Goal: Task Accomplishment & Management: Manage account settings

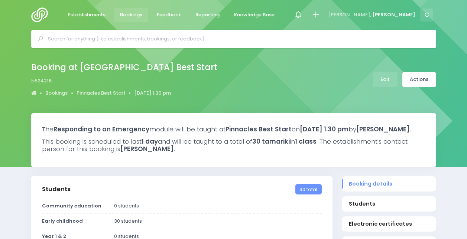
select select "5"
click at [303, 13] on icon at bounding box center [298, 14] width 9 height 9
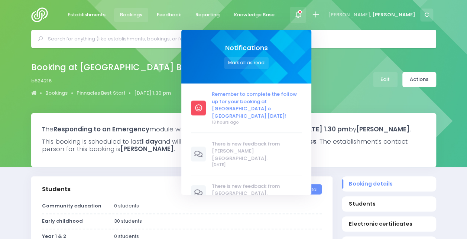
click at [301, 108] on span "Remember to complete the follow up for your booking at [GEOGRAPHIC_DATA] o [GEO…" at bounding box center [257, 105] width 90 height 29
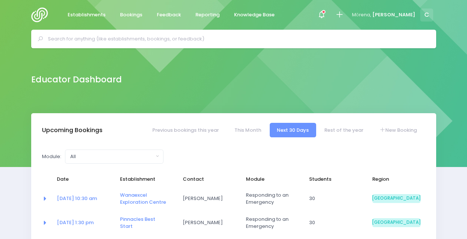
select select "5"
click at [323, 14] on span at bounding box center [321, 14] width 1 height 1
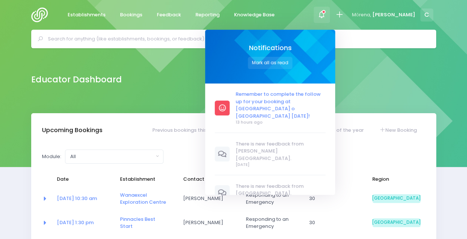
click at [310, 106] on span "Remember to complete the follow up for your booking at [GEOGRAPHIC_DATA] o [GEO…" at bounding box center [281, 105] width 90 height 29
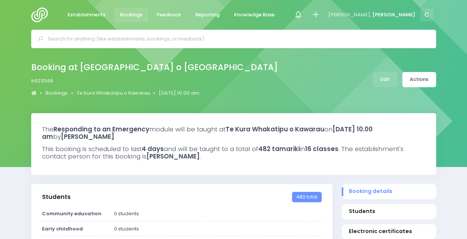
select select "5"
click at [101, 93] on link "Te Kura Whakatipu o Kawarau" at bounding box center [114, 93] width 74 height 7
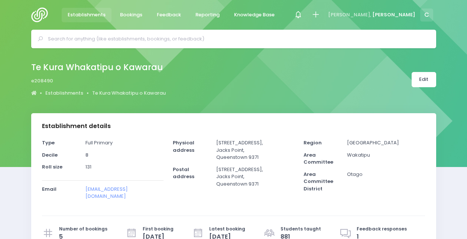
select select "5"
click at [303, 17] on icon at bounding box center [298, 14] width 9 height 9
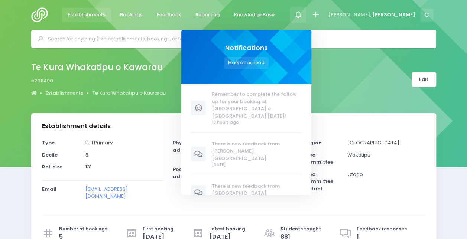
click at [154, 129] on div "Establishment details" at bounding box center [233, 126] width 405 height 26
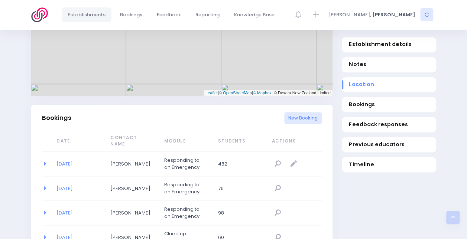
scroll to position [411, 0]
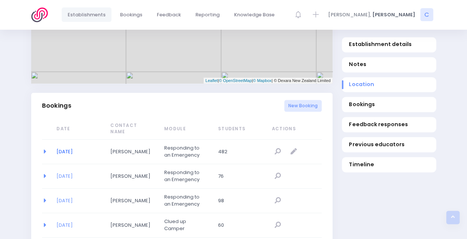
click at [73, 148] on link "15/09/2025" at bounding box center [65, 151] width 16 height 7
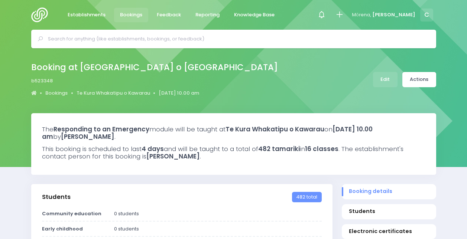
select select "5"
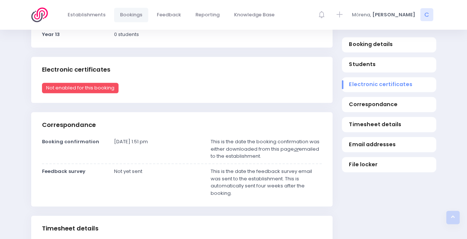
scroll to position [380, 0]
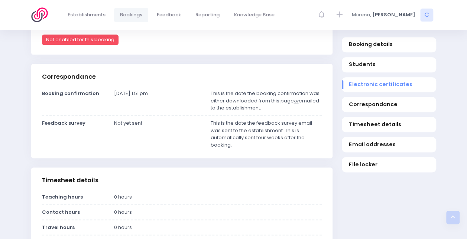
click at [357, 183] on div "Booking details Students Electronic certificates Correspondance Timesheet detai…" at bounding box center [389, 176] width 104 height 744
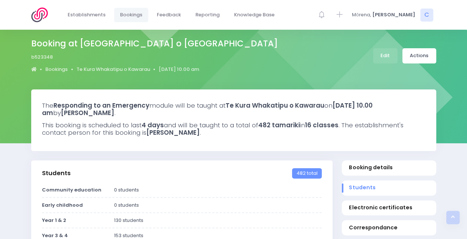
scroll to position [0, 0]
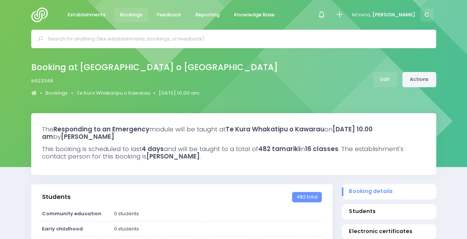
click at [419, 75] on link "Actions" at bounding box center [420, 79] width 34 height 15
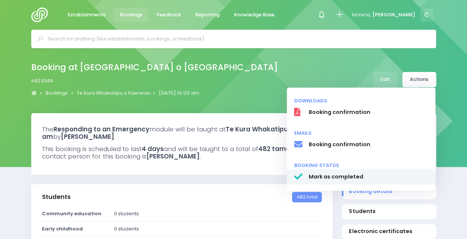
click at [332, 171] on link "Mark as completed" at bounding box center [361, 178] width 149 height 16
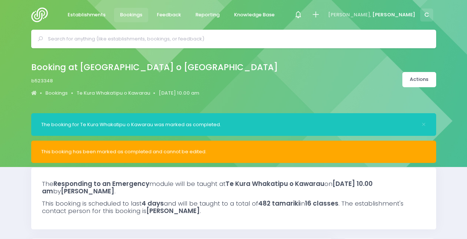
select select "5"
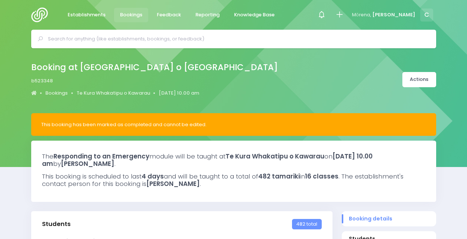
select select "5"
click at [119, 19] on link "Bookings" at bounding box center [131, 15] width 35 height 14
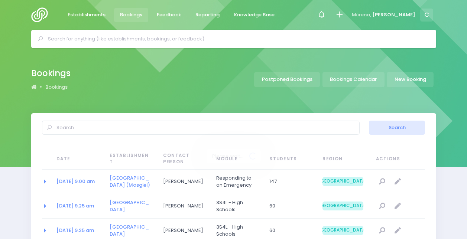
select select "20"
